Goal: Task Accomplishment & Management: Manage account settings

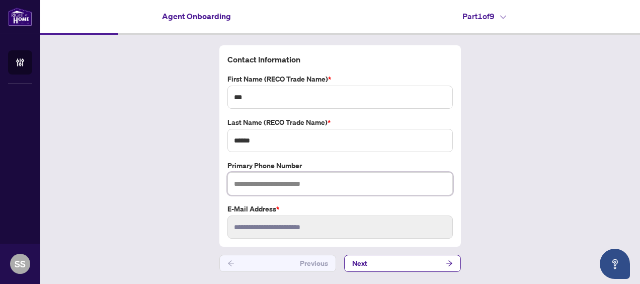
click at [265, 183] on input "text" at bounding box center [340, 183] width 225 height 23
type input "**********"
click at [363, 262] on span "Next" at bounding box center [359, 263] width 15 height 16
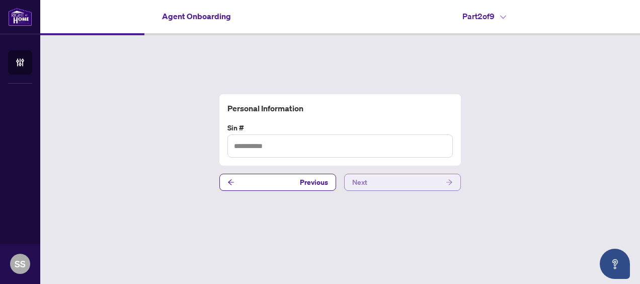
click at [363, 182] on span "Next" at bounding box center [359, 182] width 15 height 16
click at [362, 183] on span "Next" at bounding box center [359, 182] width 15 height 16
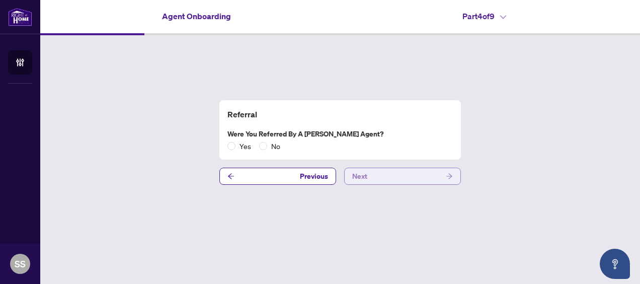
click at [362, 183] on span "Next" at bounding box center [359, 176] width 15 height 16
click at [361, 175] on span "Next" at bounding box center [359, 176] width 15 height 16
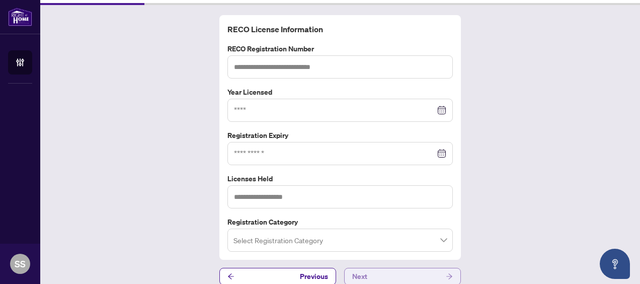
scroll to position [39, 0]
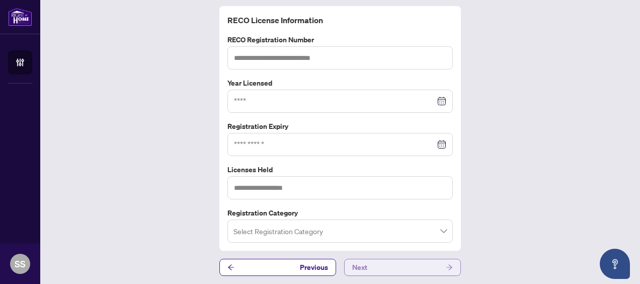
click at [361, 266] on span "Next" at bounding box center [359, 267] width 15 height 16
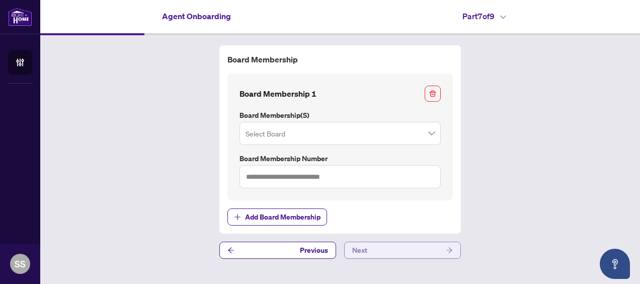
click at [361, 252] on span "Next" at bounding box center [359, 250] width 15 height 16
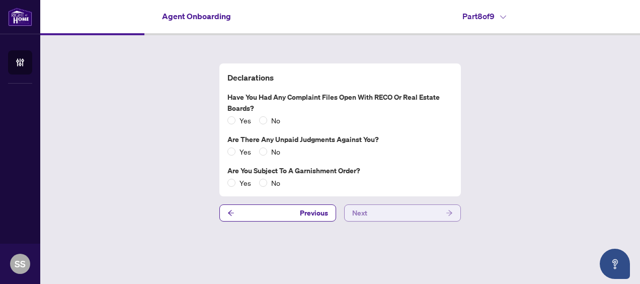
click at [358, 212] on span "Next" at bounding box center [359, 213] width 15 height 16
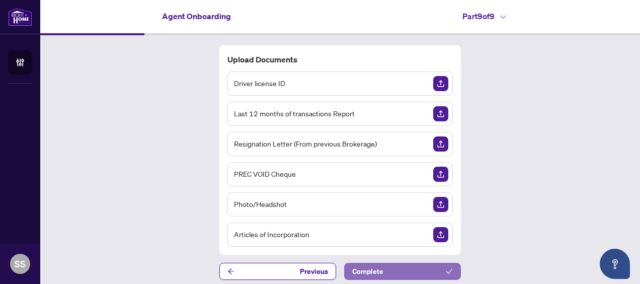
click at [358, 269] on span "Complete" at bounding box center [367, 271] width 31 height 16
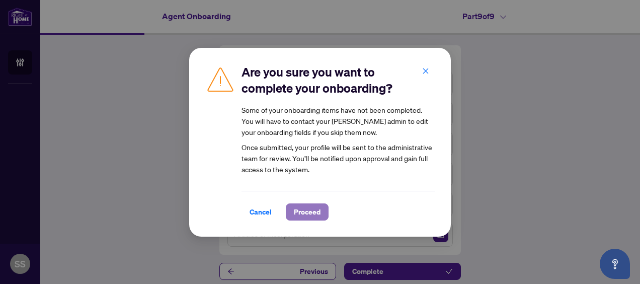
click at [296, 213] on span "Proceed" at bounding box center [307, 212] width 27 height 16
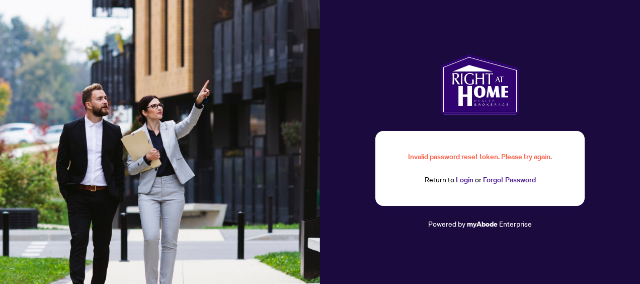
click at [463, 181] on link "Login" at bounding box center [465, 179] width 18 height 9
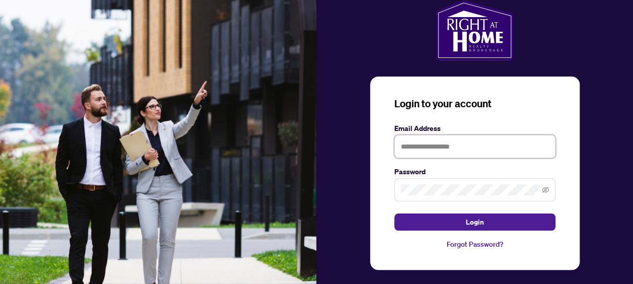
click at [434, 149] on input "text" at bounding box center [474, 146] width 161 height 23
type input "**********"
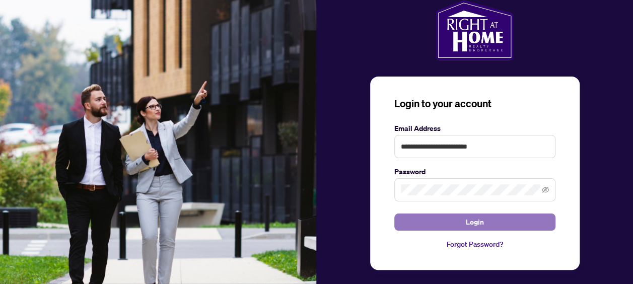
click at [483, 219] on button "Login" at bounding box center [474, 221] width 161 height 17
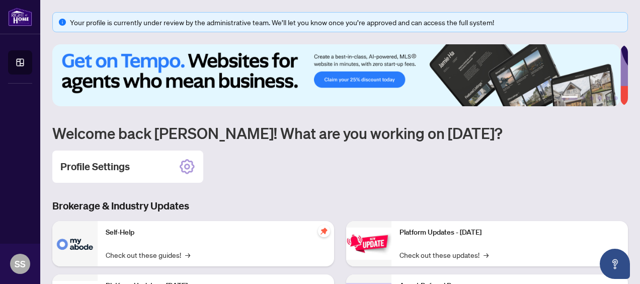
scroll to position [50, 0]
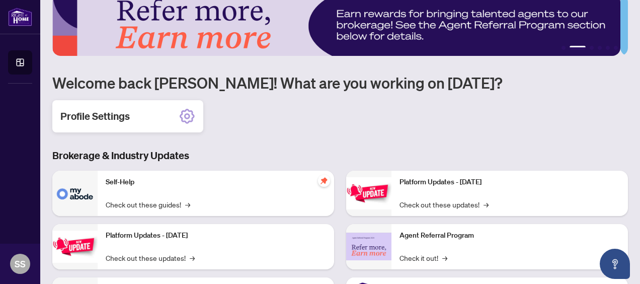
click at [192, 114] on icon at bounding box center [187, 116] width 16 height 16
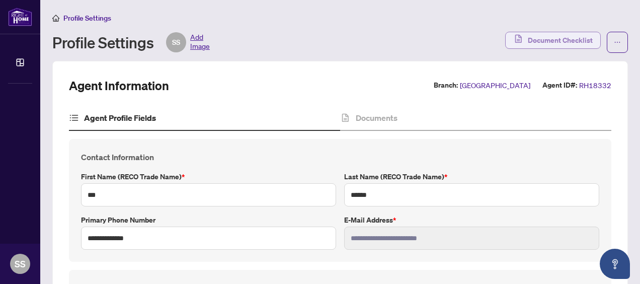
click at [540, 36] on span "Document Checklist" at bounding box center [560, 40] width 65 height 16
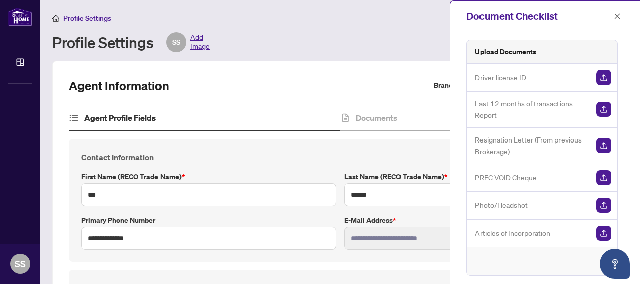
click at [424, 36] on div "Profile Settings SS Add Image" at bounding box center [275, 42] width 447 height 20
click at [621, 16] on icon "close" at bounding box center [617, 16] width 7 height 7
